Goal: Entertainment & Leisure: Consume media (video, audio)

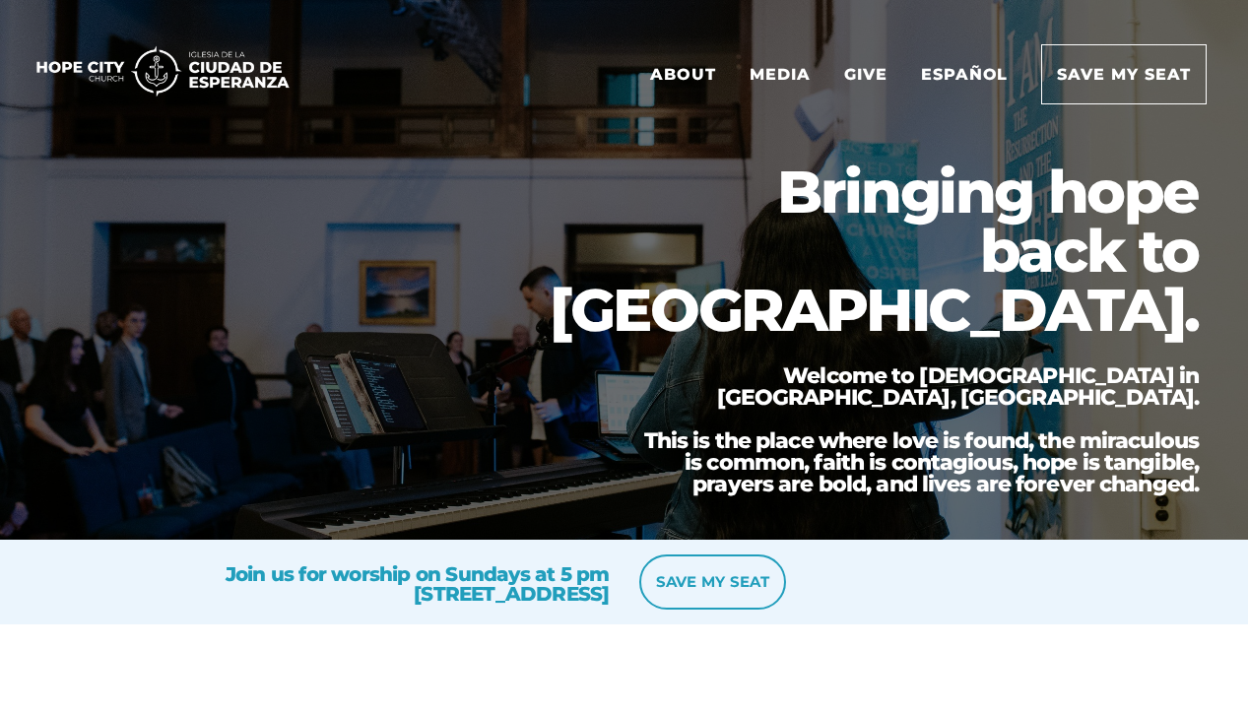
scroll to position [4, 0]
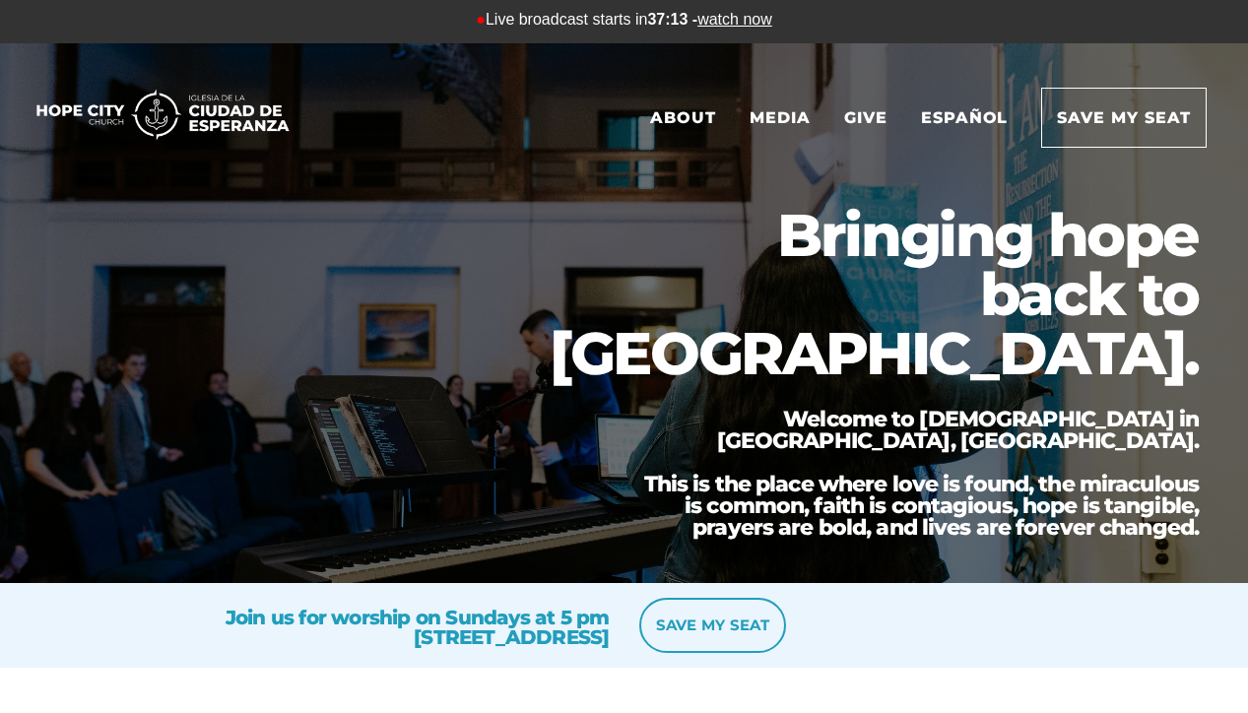
click at [735, 20] on link "watch now" at bounding box center [735, 19] width 75 height 17
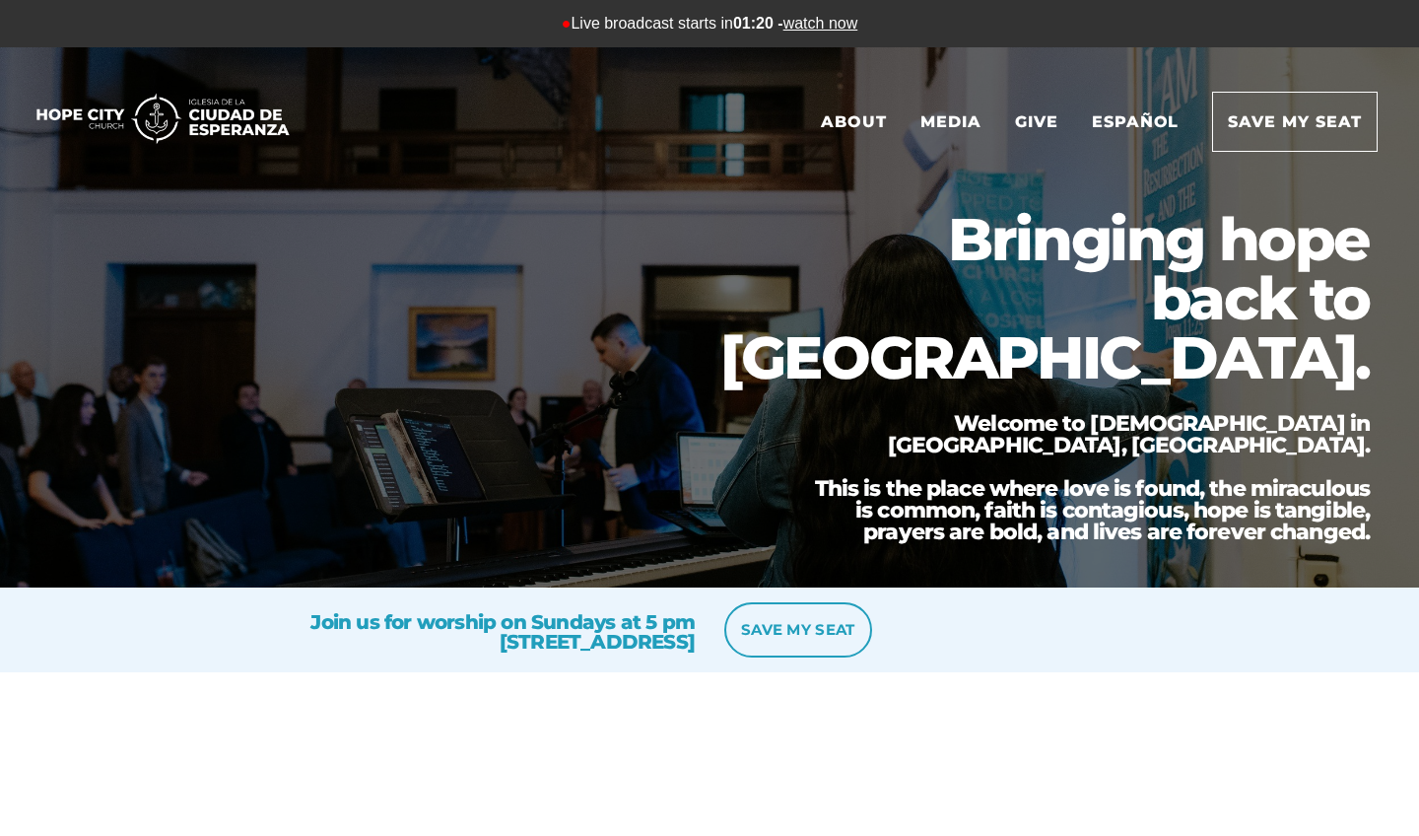
click at [833, 27] on link "watch now" at bounding box center [820, 23] width 75 height 17
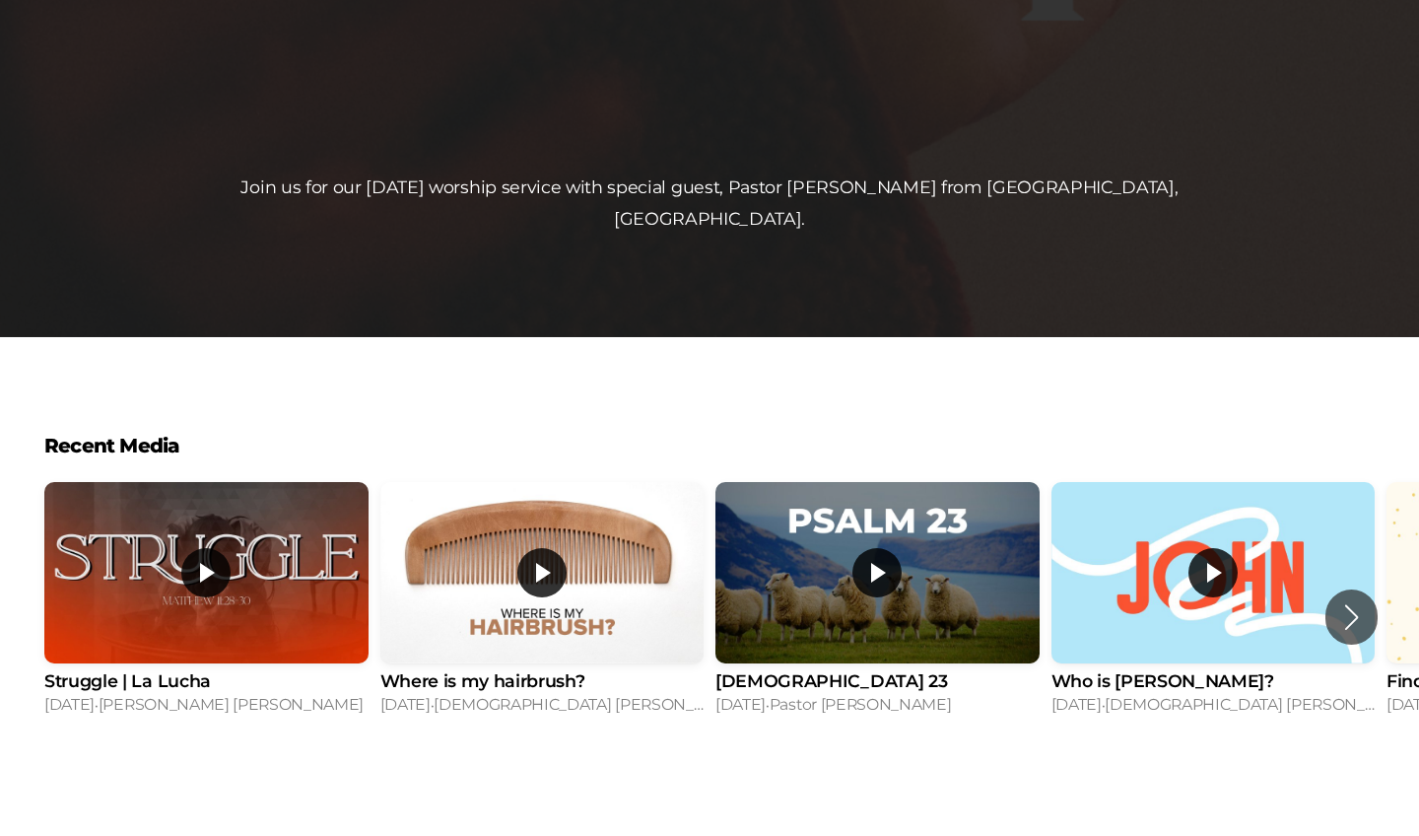
scroll to position [840, 0]
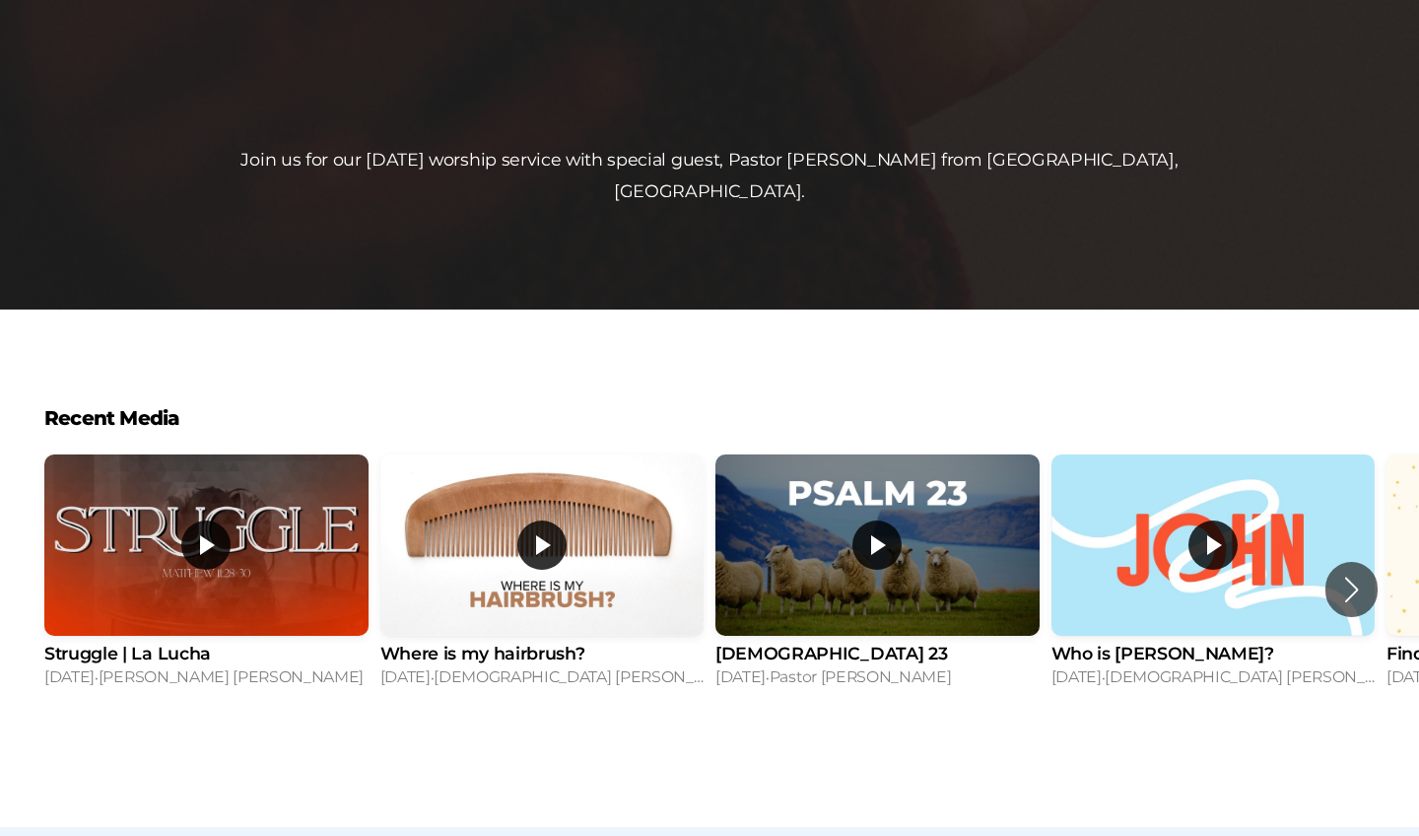
click at [1364, 568] on div "Next slide" at bounding box center [1351, 589] width 27 height 43
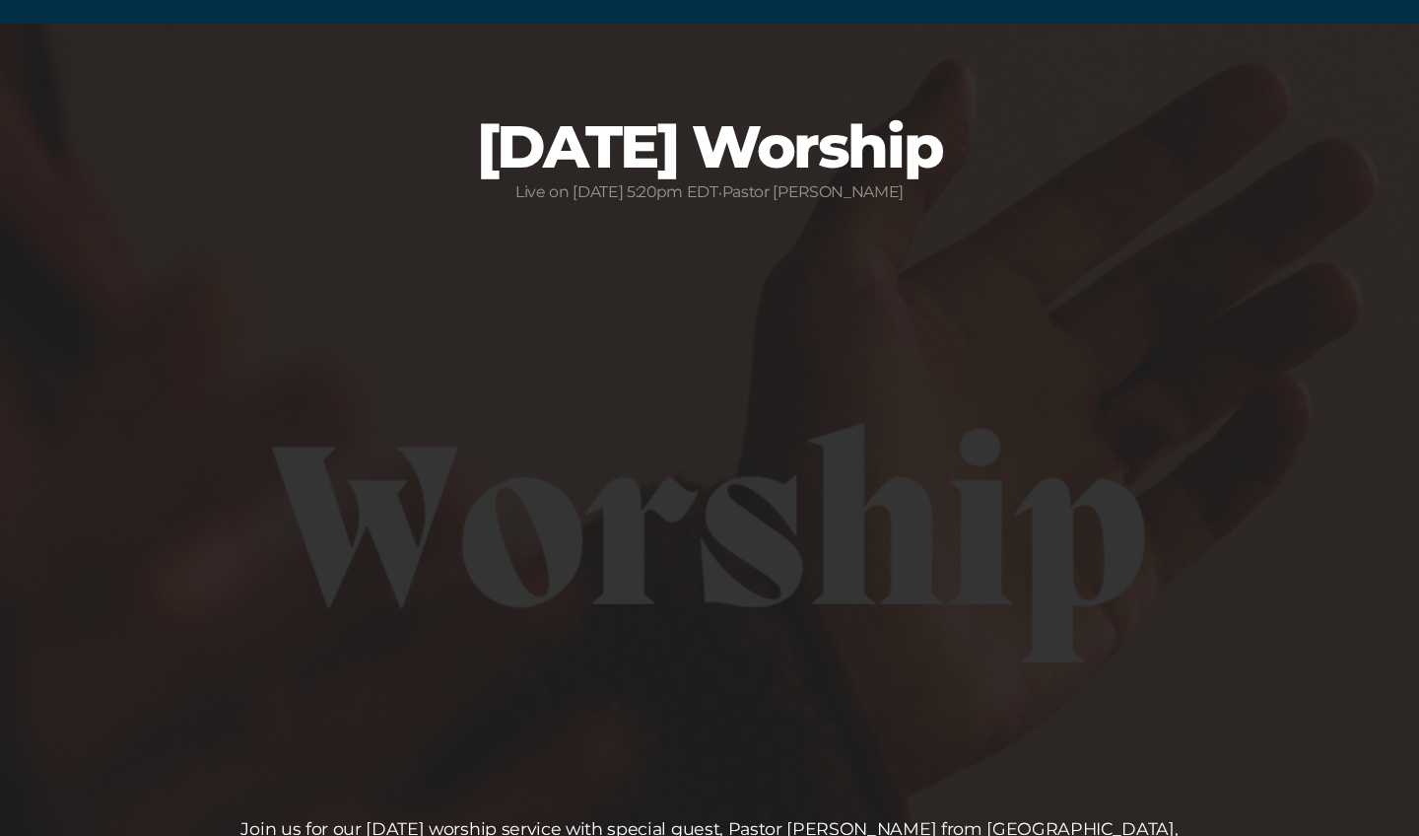
scroll to position [164, 0]
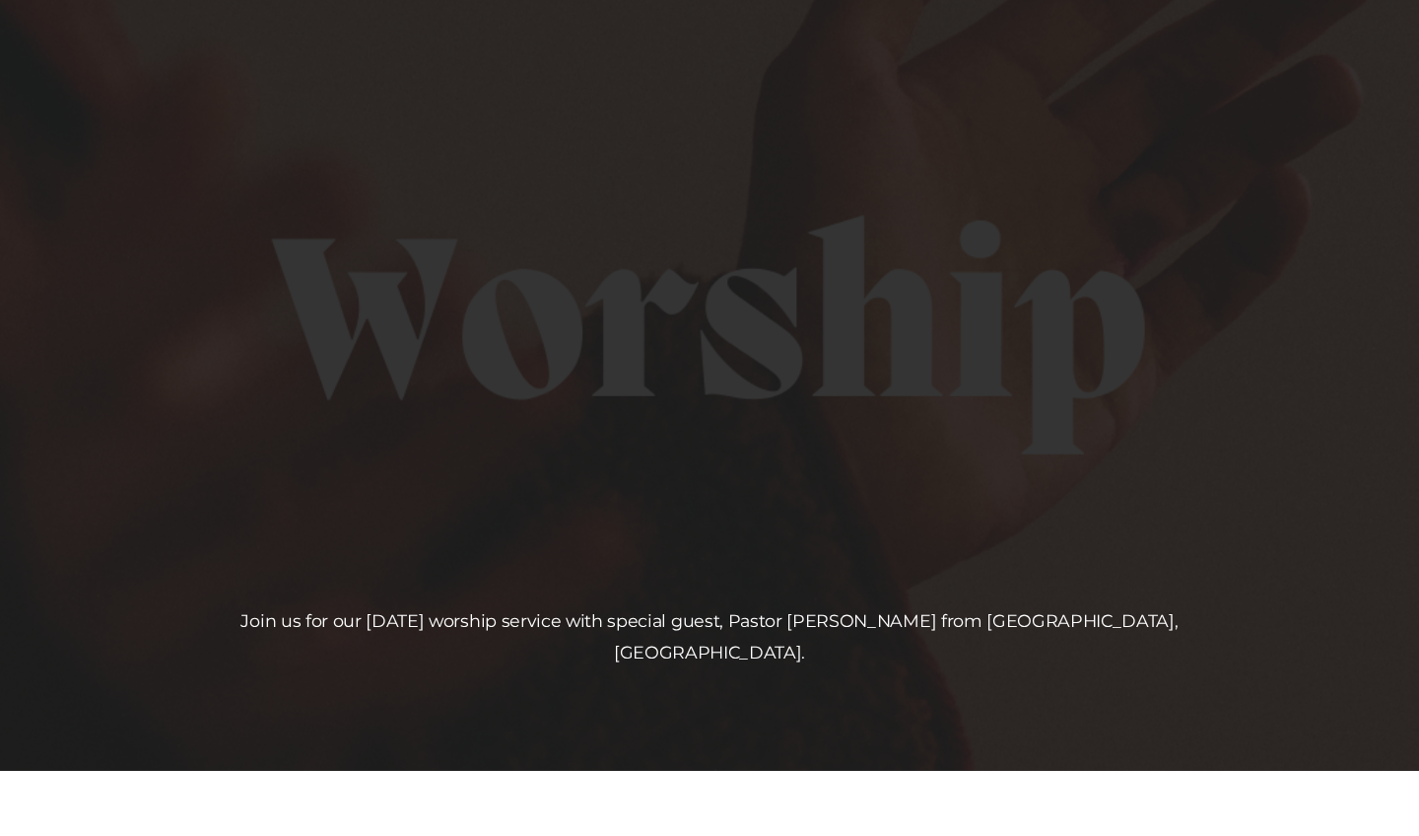
scroll to position [255, 0]
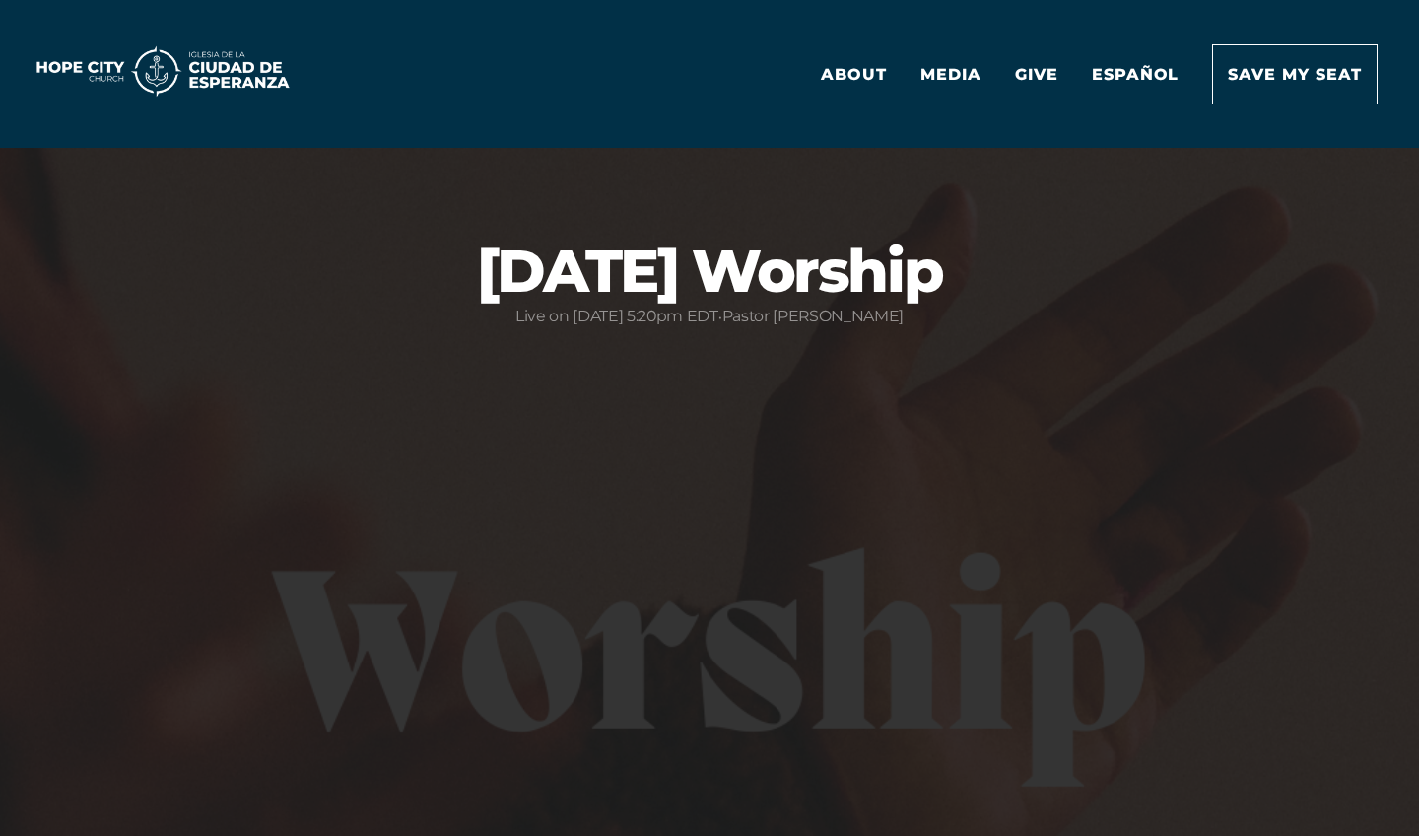
scroll to position [255, 0]
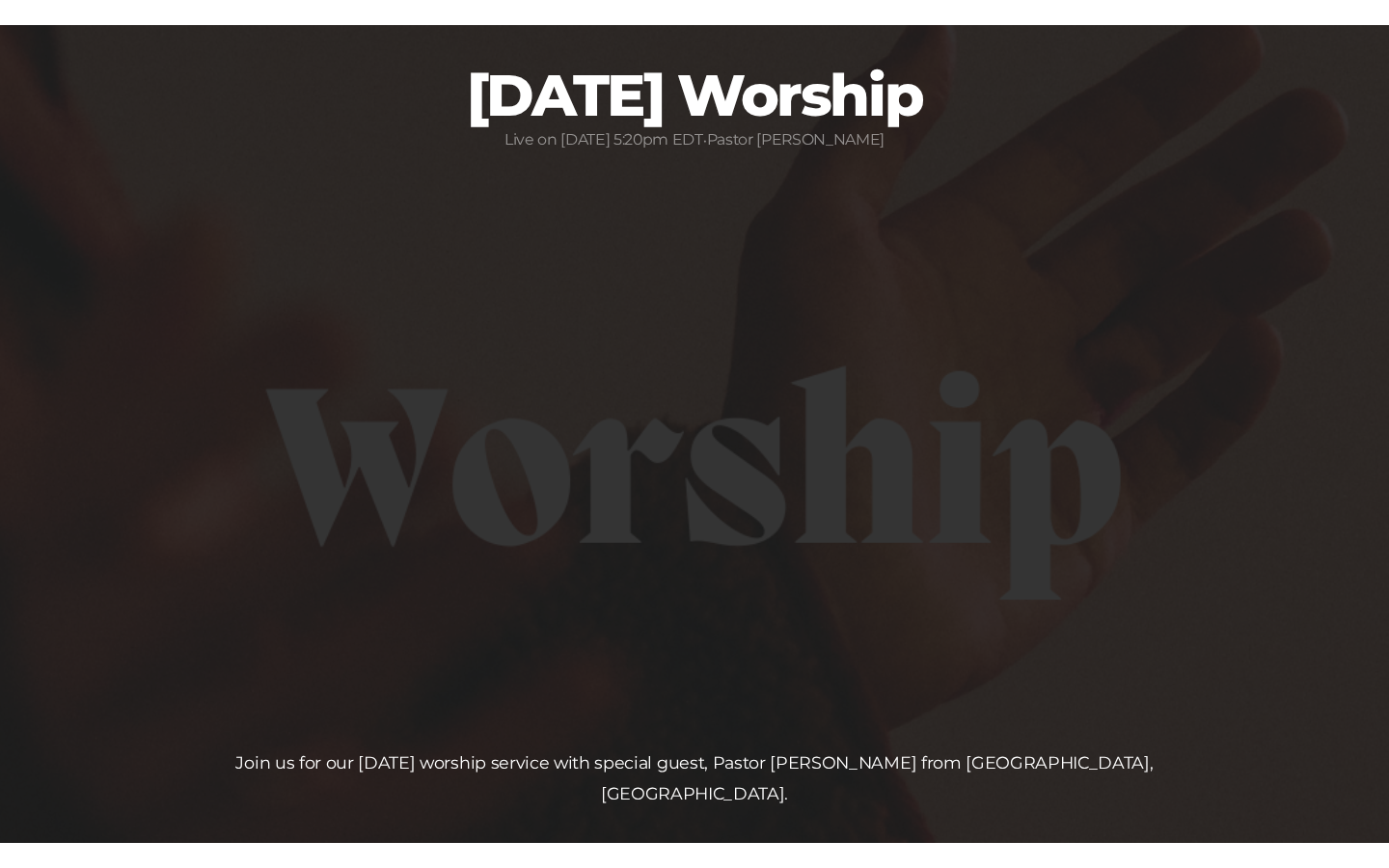
scroll to position [241, 0]
